Goal: Download file/media

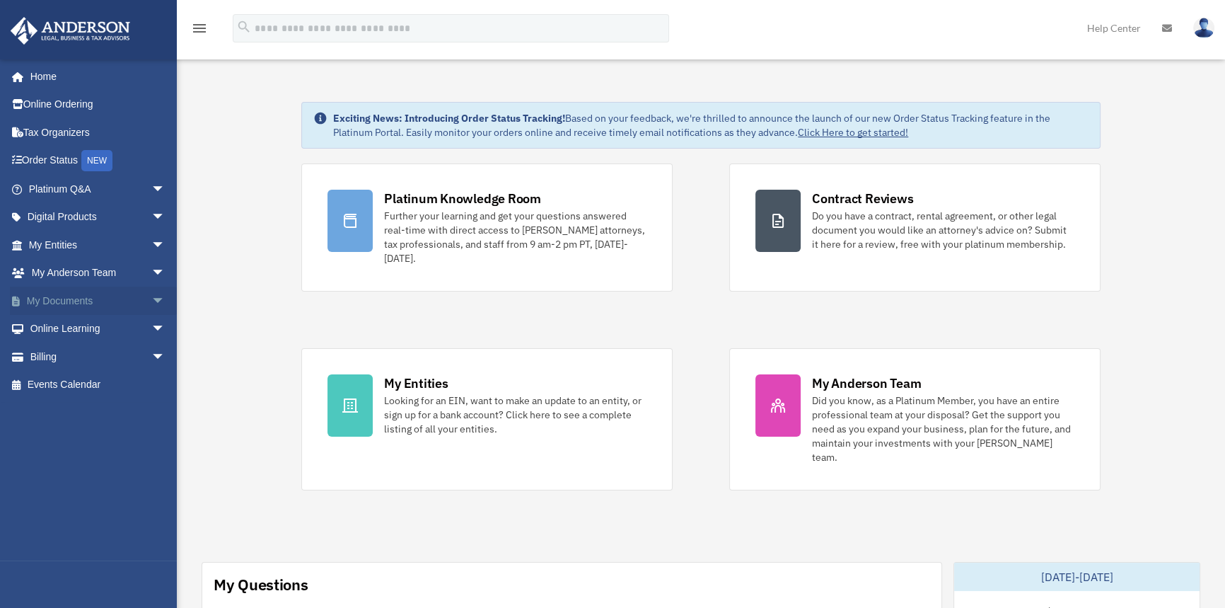
click at [152, 295] on span "arrow_drop_down" at bounding box center [165, 300] width 28 height 29
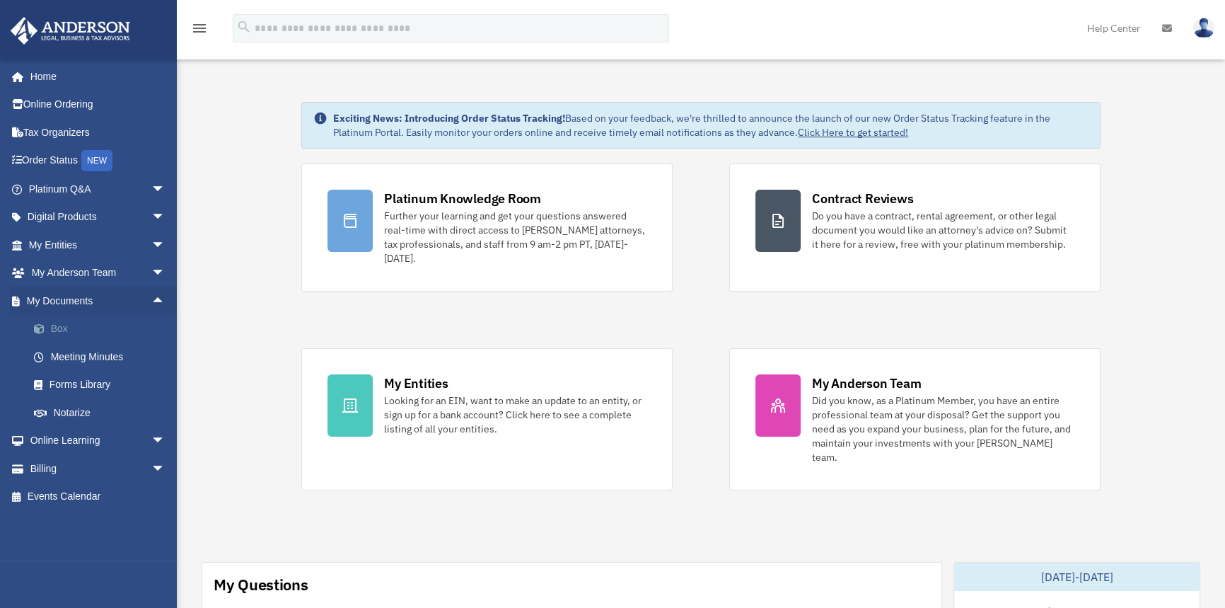
click at [94, 330] on link "Box" at bounding box center [103, 329] width 167 height 28
click at [59, 330] on link "Box" at bounding box center [103, 329] width 167 height 28
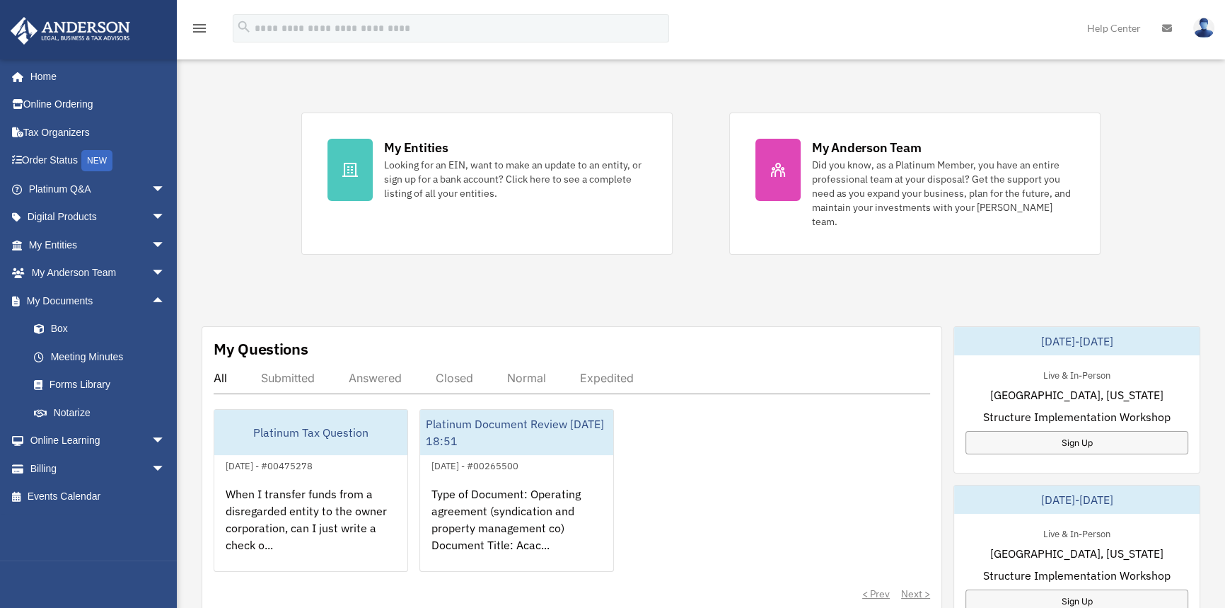
scroll to position [248, 0]
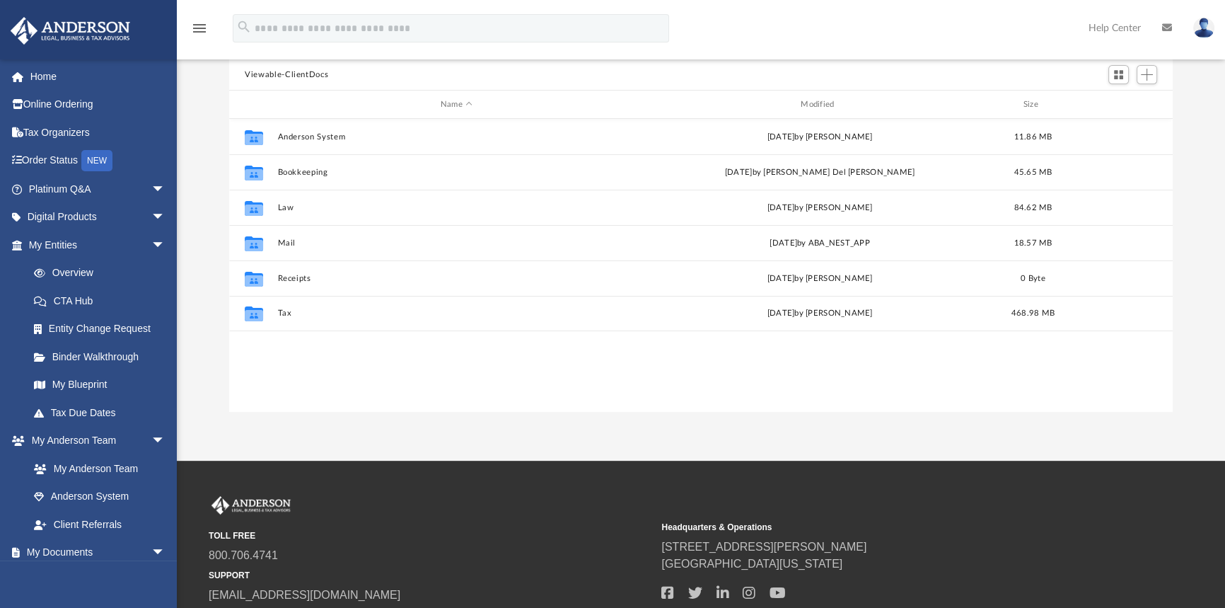
scroll to position [136, 0]
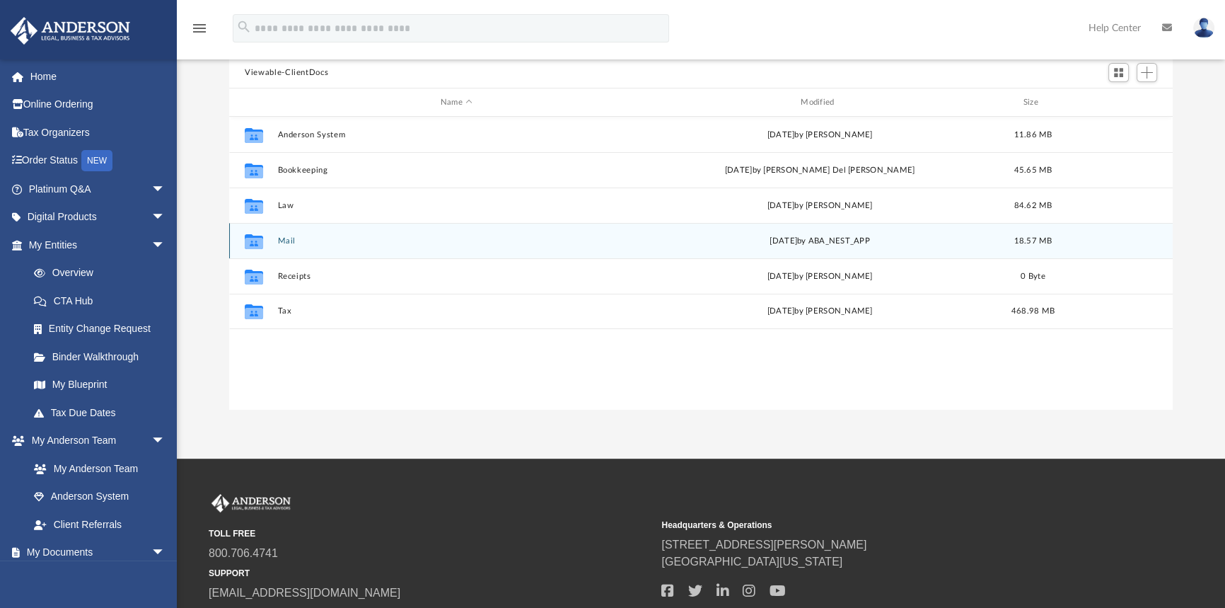
click at [282, 246] on div "Collaborated Folder Mail yesterday by ABA_NEST_APP 18.57 MB" at bounding box center [701, 240] width 944 height 35
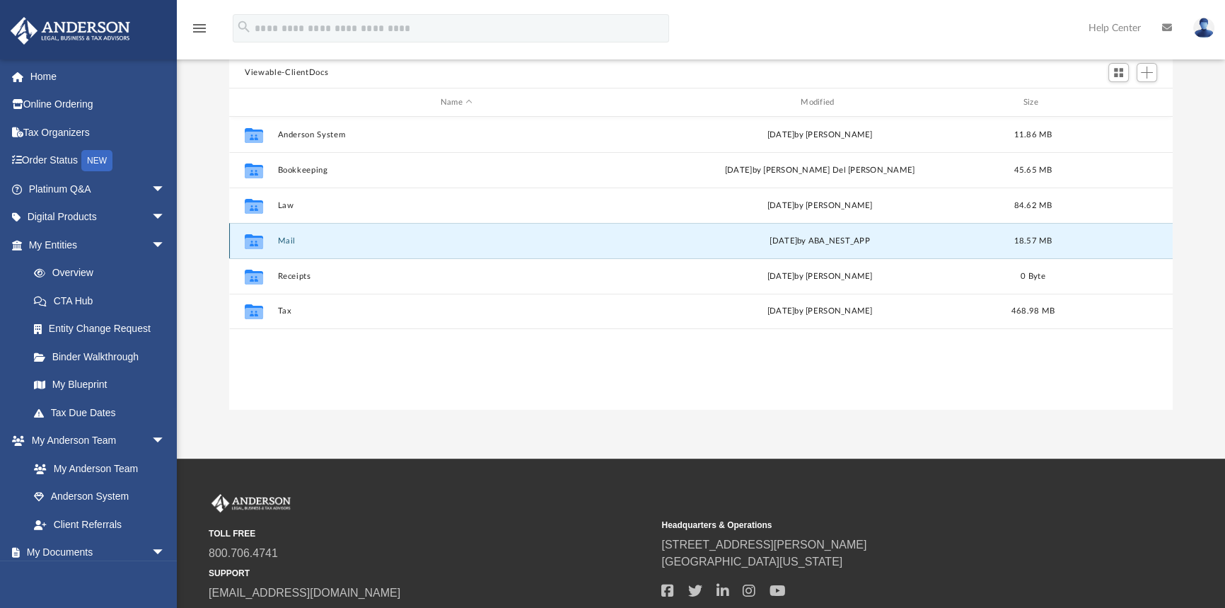
click at [284, 240] on button "Mail" at bounding box center [456, 240] width 357 height 9
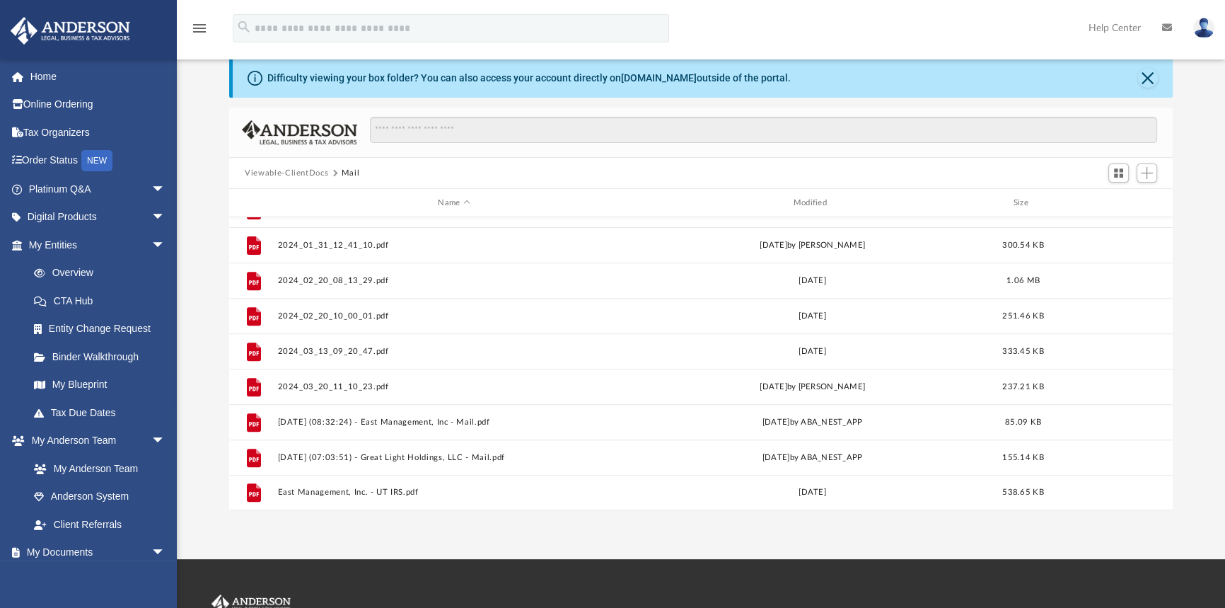
scroll to position [240, 0]
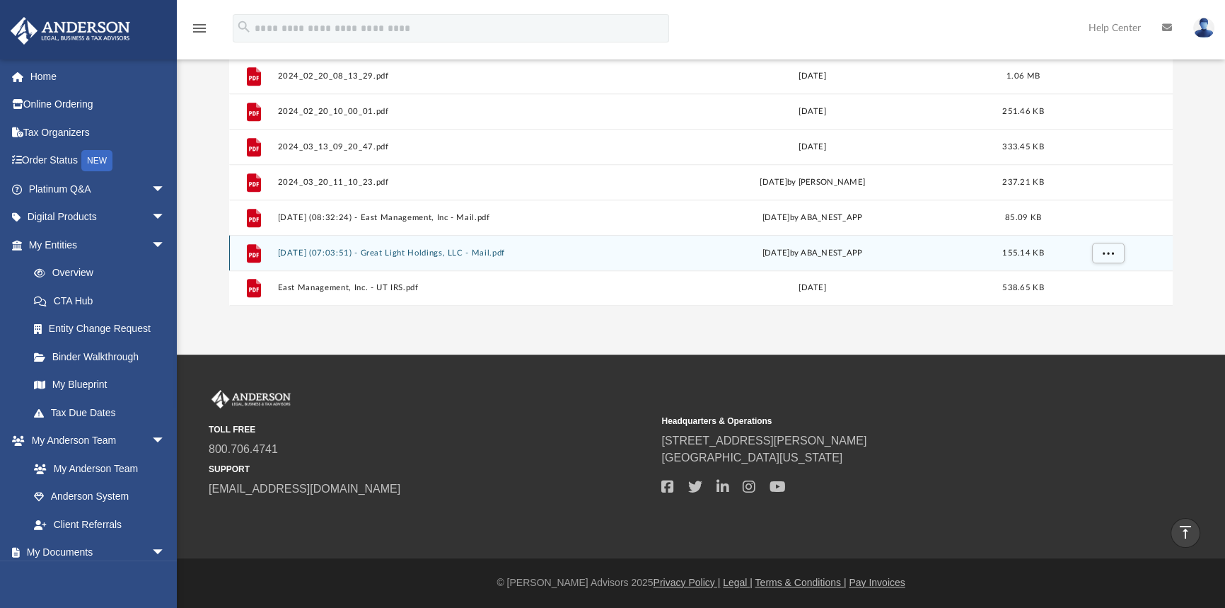
click at [434, 249] on button "2025.10.06 (07:03:51) - Great Light Holdings, LLC - Mail.pdf" at bounding box center [454, 252] width 352 height 9
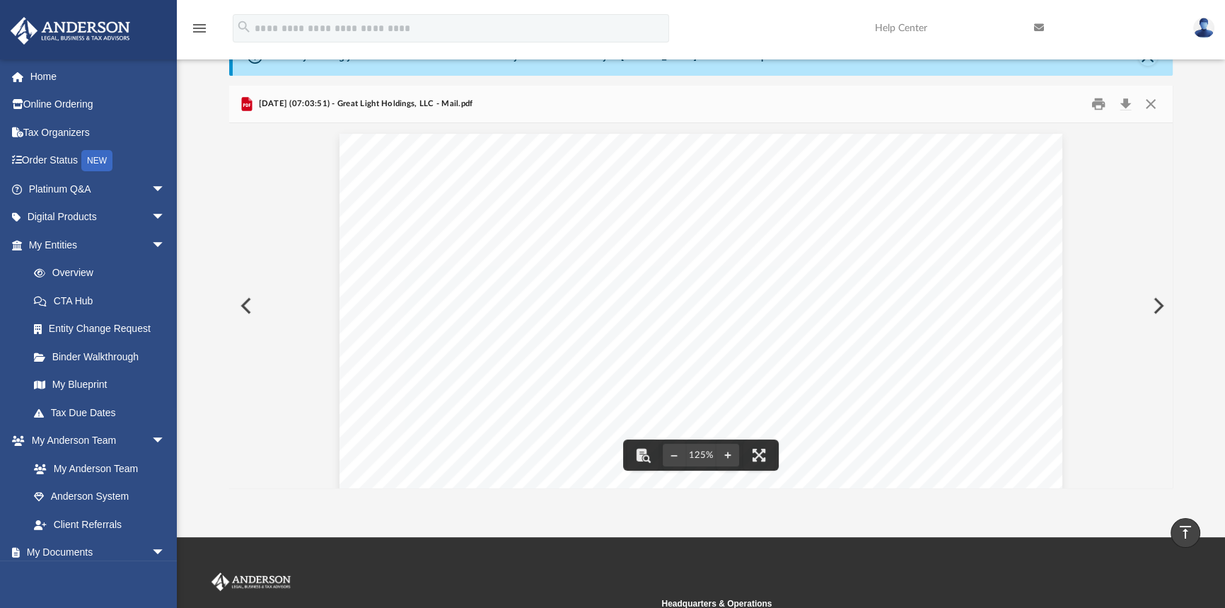
scroll to position [57, 0]
click at [1126, 100] on button "Download" at bounding box center [1125, 105] width 25 height 22
